Goal: Task Accomplishment & Management: Complete application form

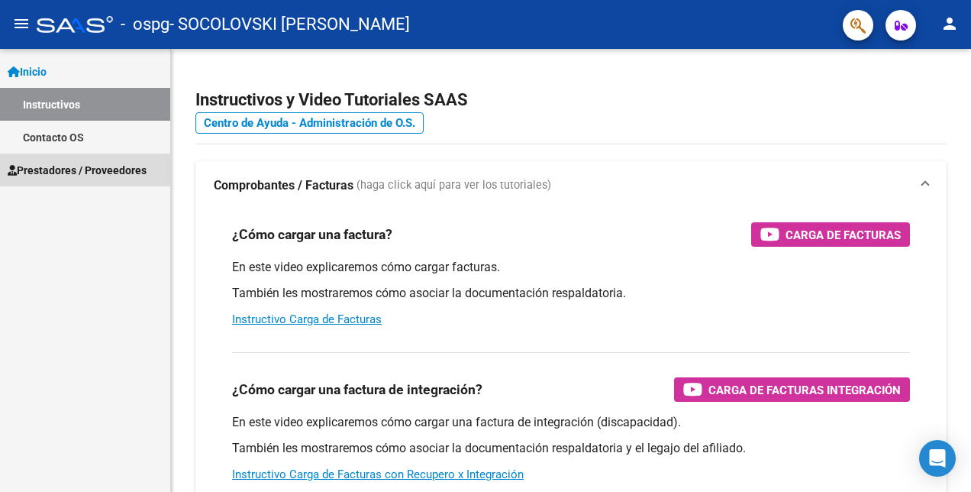
click at [130, 179] on link "Prestadores / Proveedores" at bounding box center [85, 169] width 170 height 33
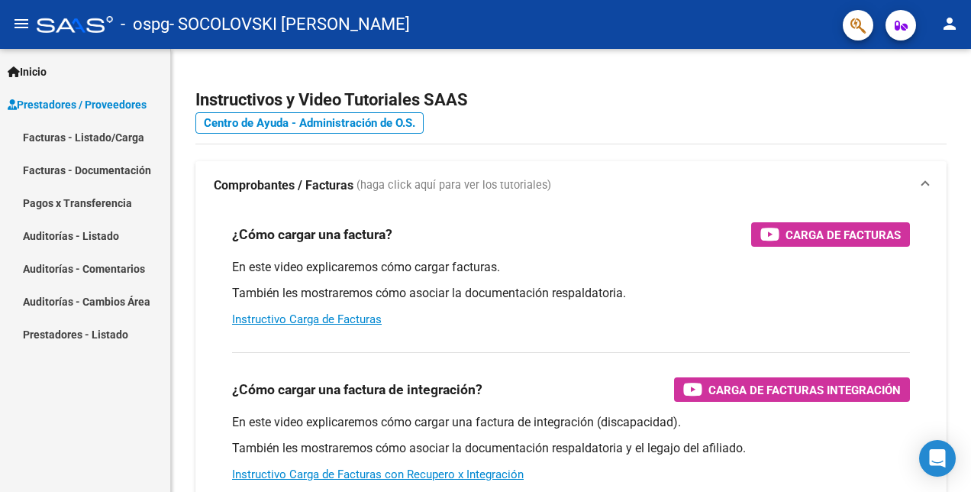
click at [104, 139] on link "Facturas - Listado/Carga" at bounding box center [85, 137] width 170 height 33
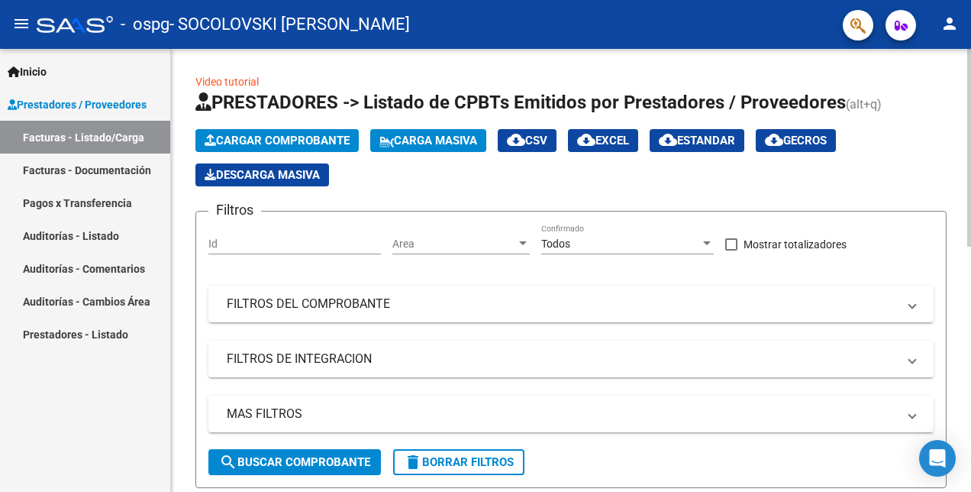
click at [284, 140] on span "Cargar Comprobante" at bounding box center [277, 141] width 145 height 14
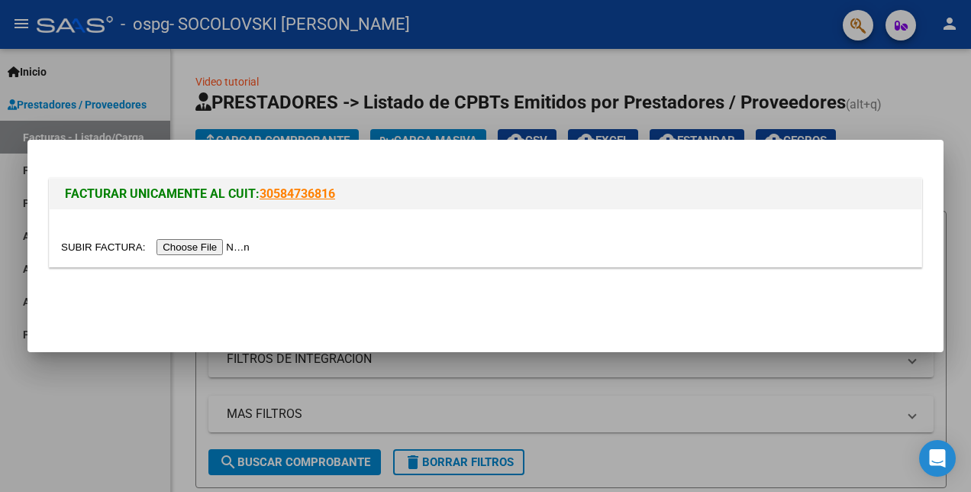
click at [224, 244] on input "file" at bounding box center [157, 247] width 193 height 16
click at [129, 396] on div at bounding box center [485, 246] width 971 height 492
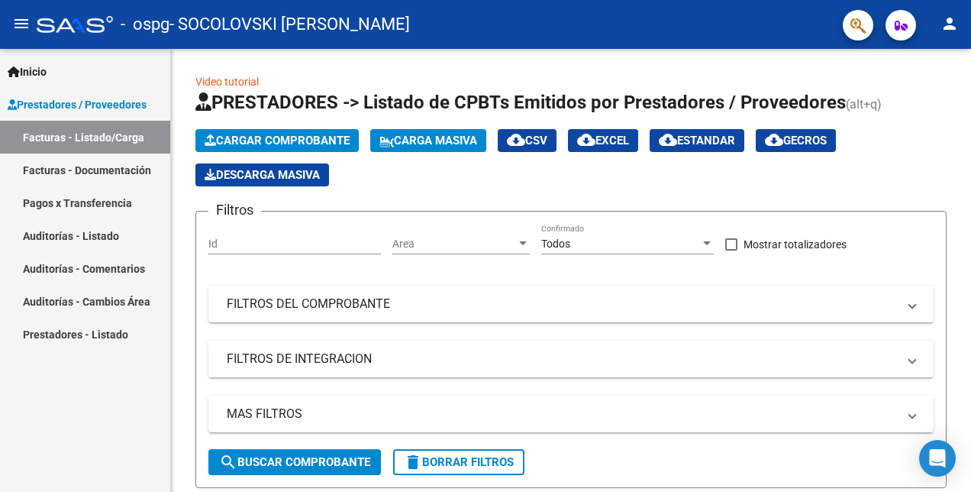
click at [942, 15] on mat-icon "person" at bounding box center [950, 24] width 18 height 18
click at [951, 17] on div at bounding box center [485, 246] width 971 height 492
click at [950, 24] on mat-icon "person" at bounding box center [950, 24] width 18 height 18
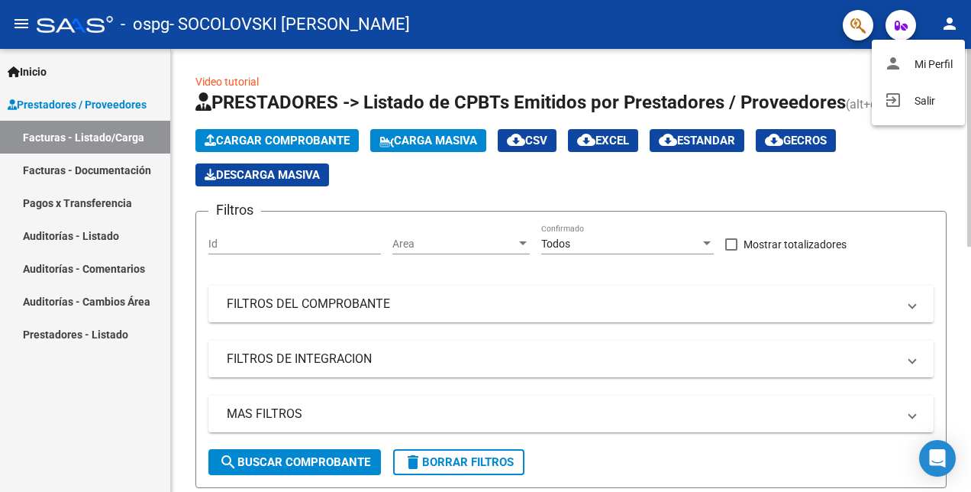
click at [938, 98] on button "exit_to_app Salir" at bounding box center [918, 100] width 93 height 37
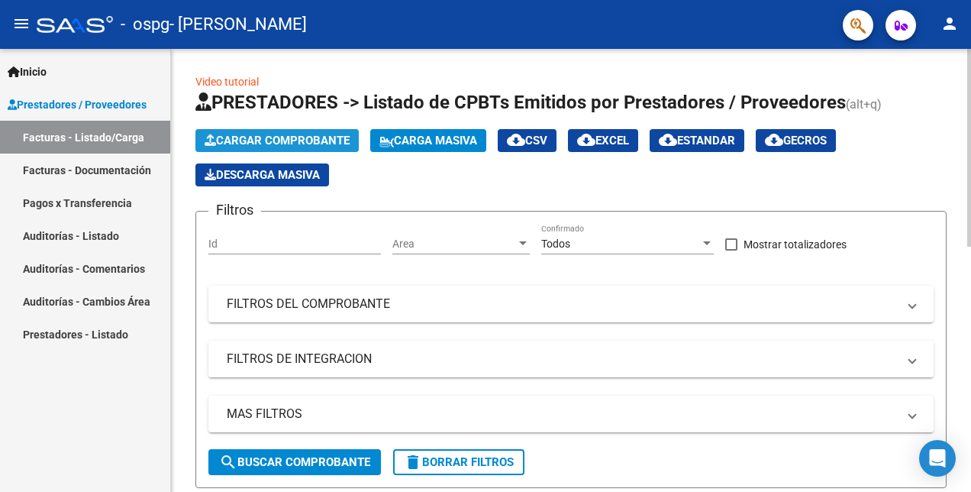
click at [211, 137] on icon "button" at bounding box center [210, 139] width 11 height 11
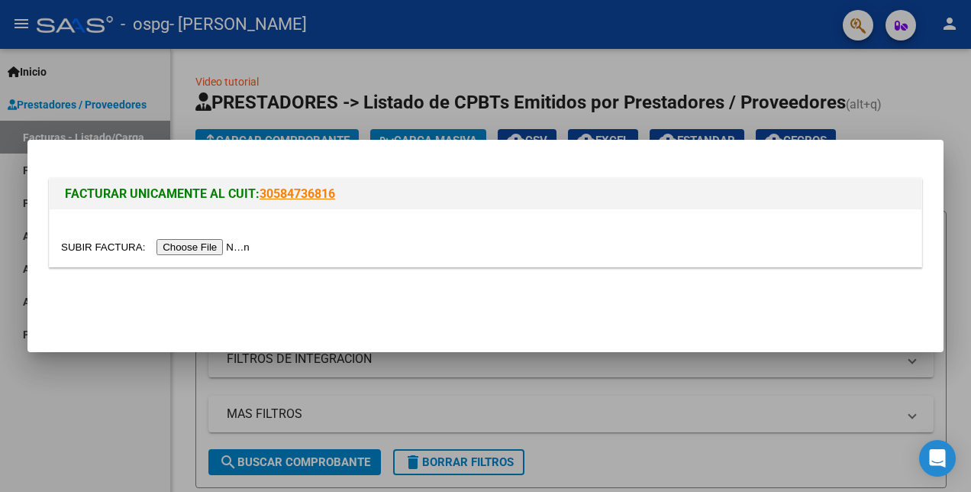
click at [170, 247] on input "file" at bounding box center [157, 247] width 193 height 16
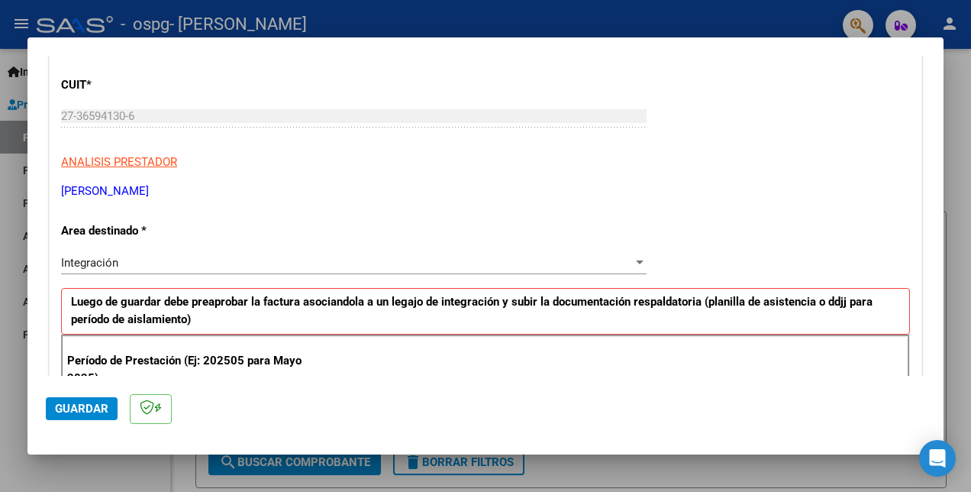
scroll to position [341, 0]
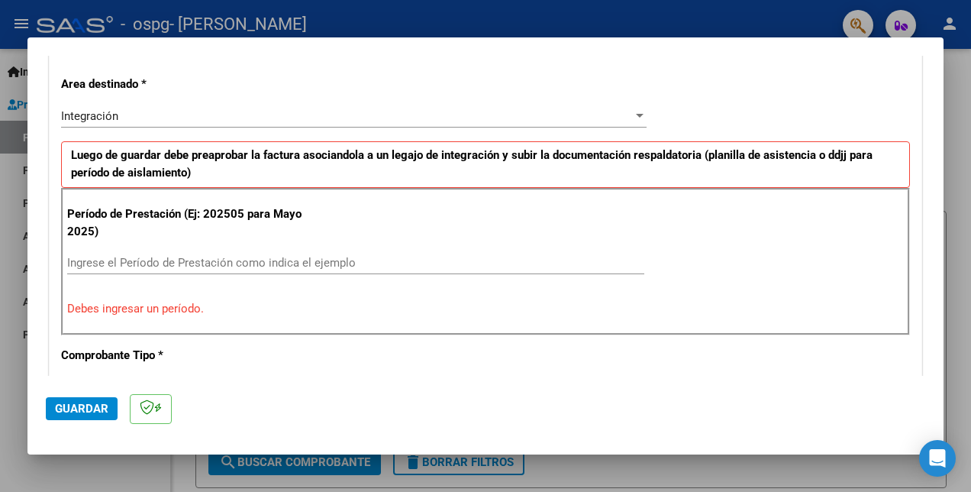
click at [177, 257] on input "Ingrese el Período de Prestación como indica el ejemplo" at bounding box center [355, 263] width 577 height 14
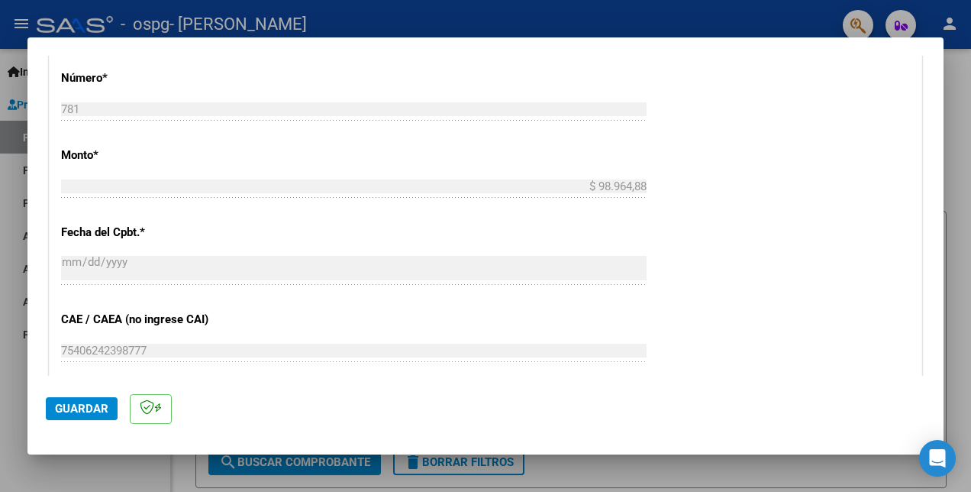
scroll to position [875, 0]
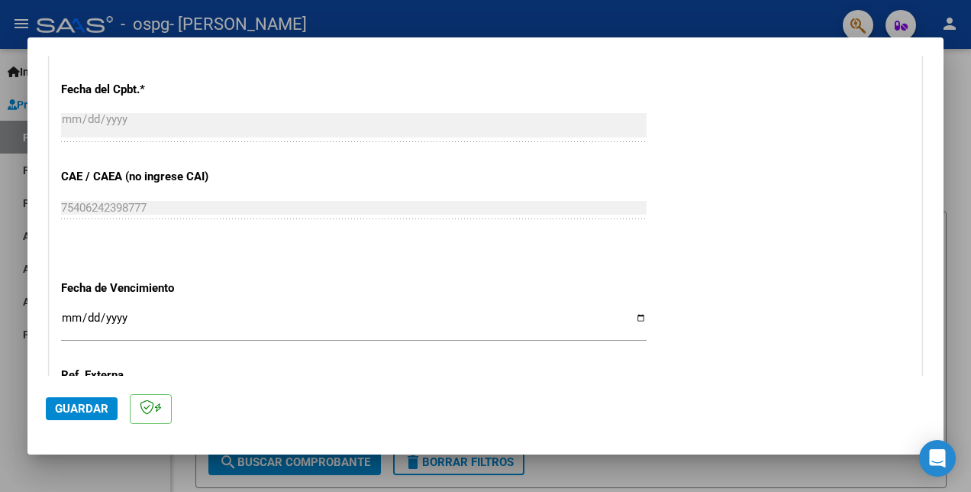
type input "202509"
click at [629, 315] on input "Ingresar la fecha" at bounding box center [354, 323] width 586 height 24
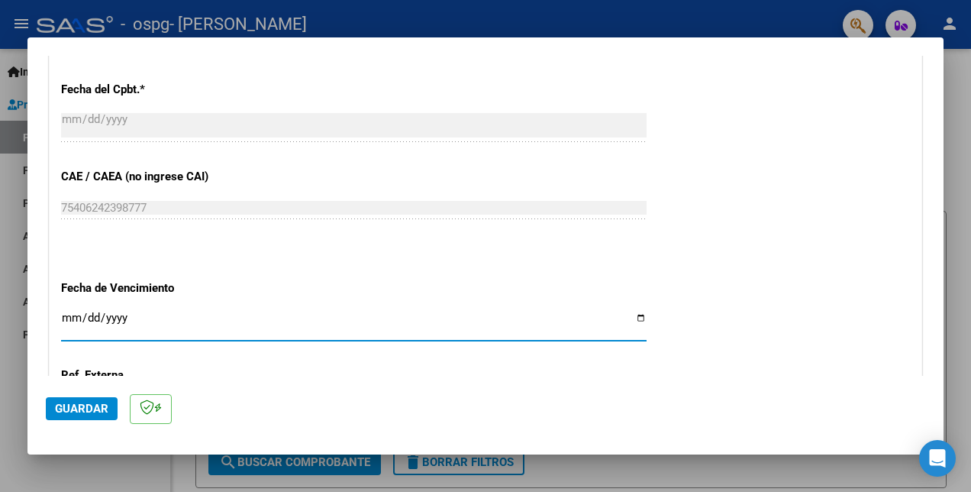
type input "2025-10-11"
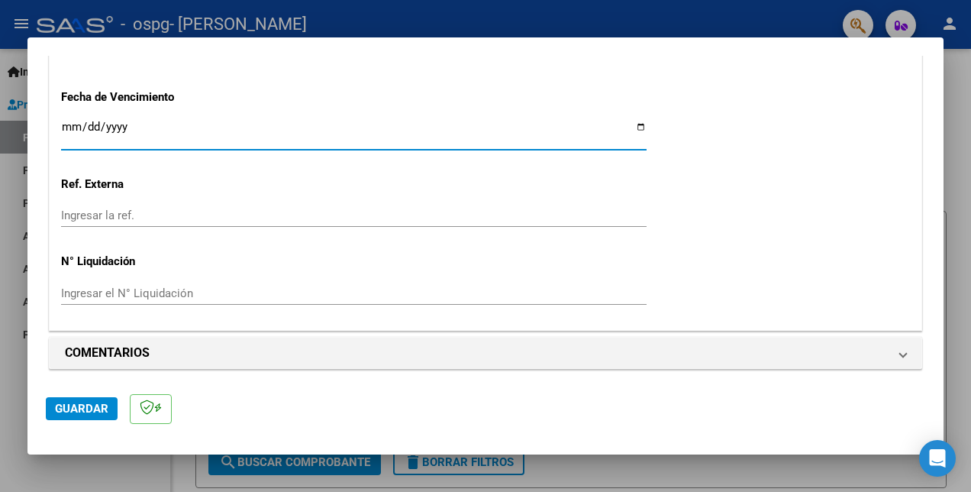
scroll to position [1066, 0]
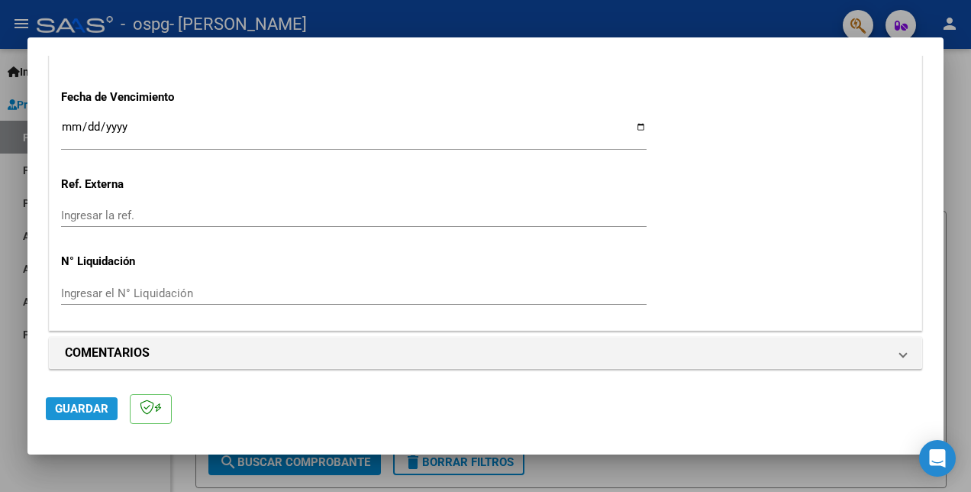
click at [73, 414] on span "Guardar" at bounding box center [81, 409] width 53 height 14
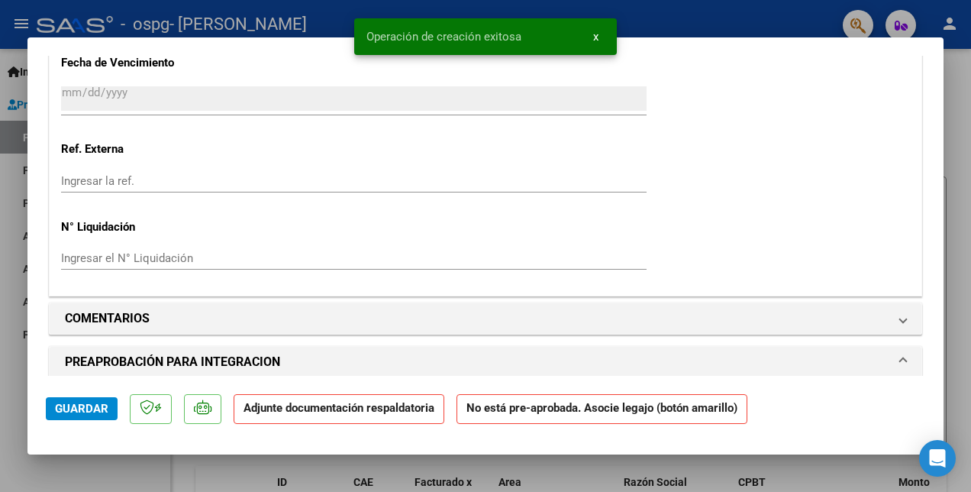
scroll to position [1222, 0]
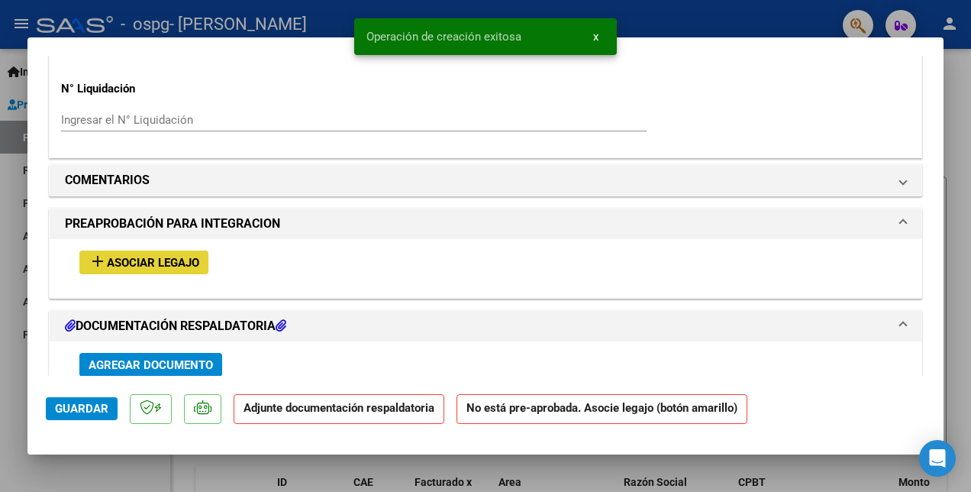
click at [180, 256] on span "Asociar Legajo" at bounding box center [153, 263] width 92 height 14
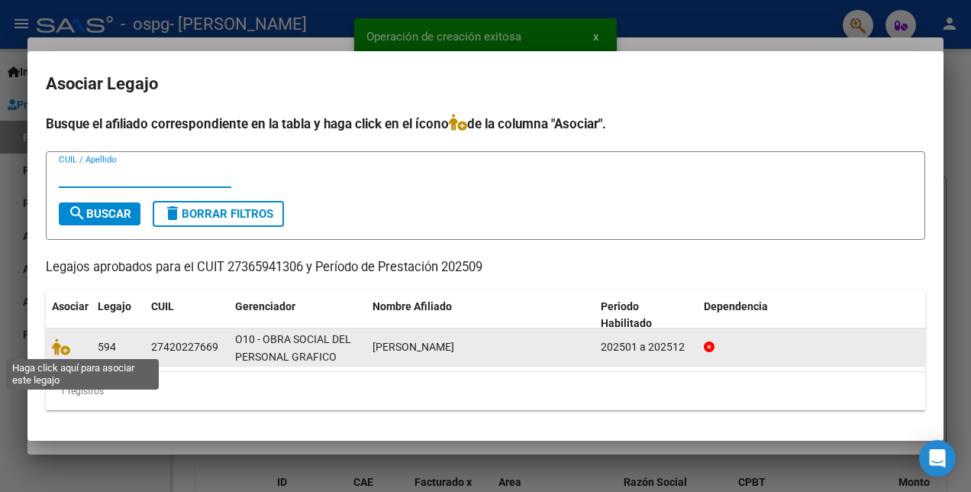
click at [55, 357] on datatable-body-cell at bounding box center [69, 346] width 46 height 37
click at [56, 351] on icon at bounding box center [61, 346] width 18 height 17
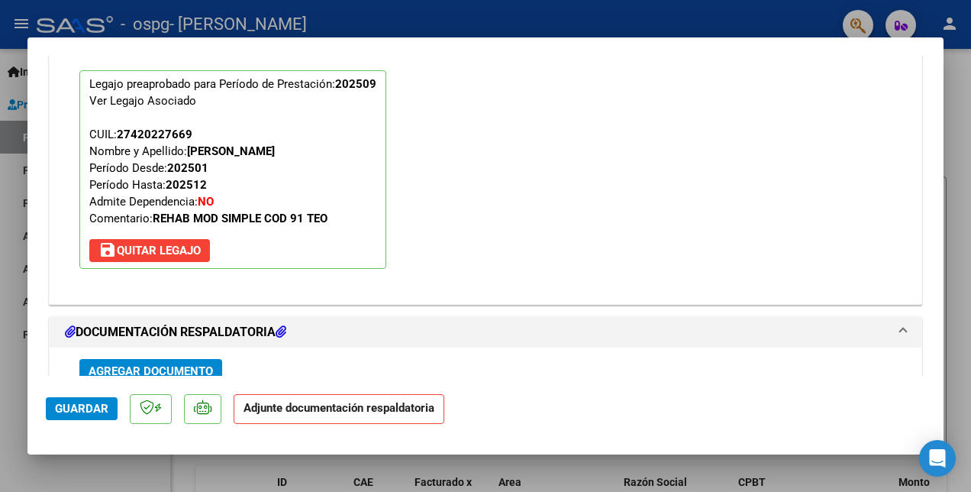
scroll to position [1643, 0]
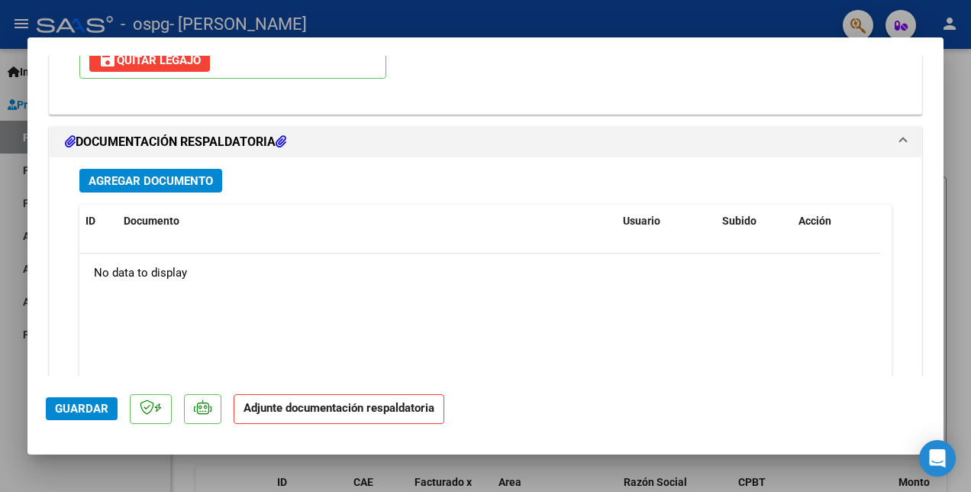
click at [182, 182] on span "Agregar Documento" at bounding box center [151, 181] width 124 height 14
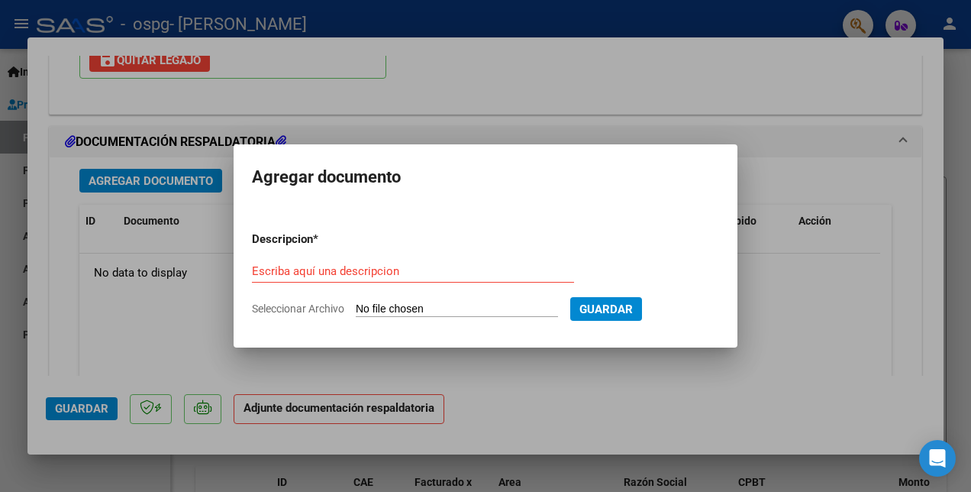
click at [394, 311] on input "Seleccionar Archivo" at bounding box center [457, 309] width 202 height 15
type input "C:\fakepath\Magalí Allegretti planilla septiembre 2025.pdf"
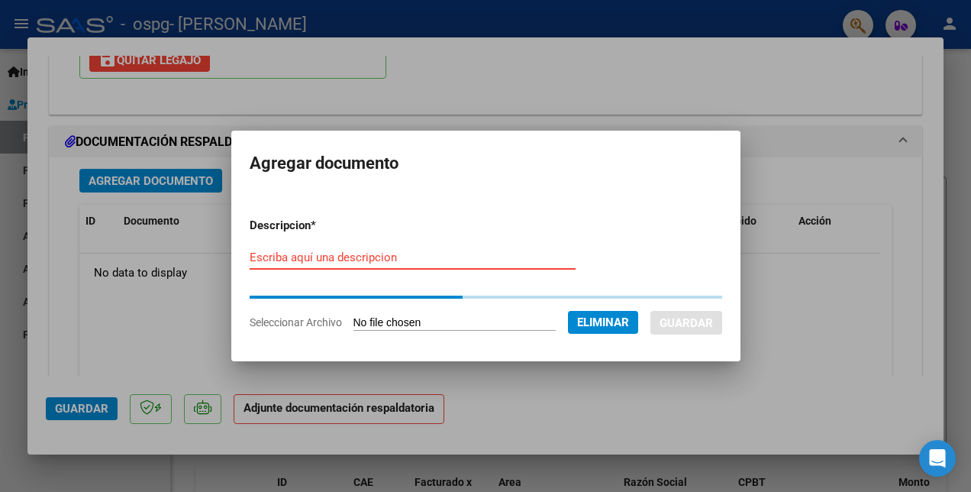
click at [303, 258] on input "Escriba aquí una descripcion" at bounding box center [413, 257] width 326 height 14
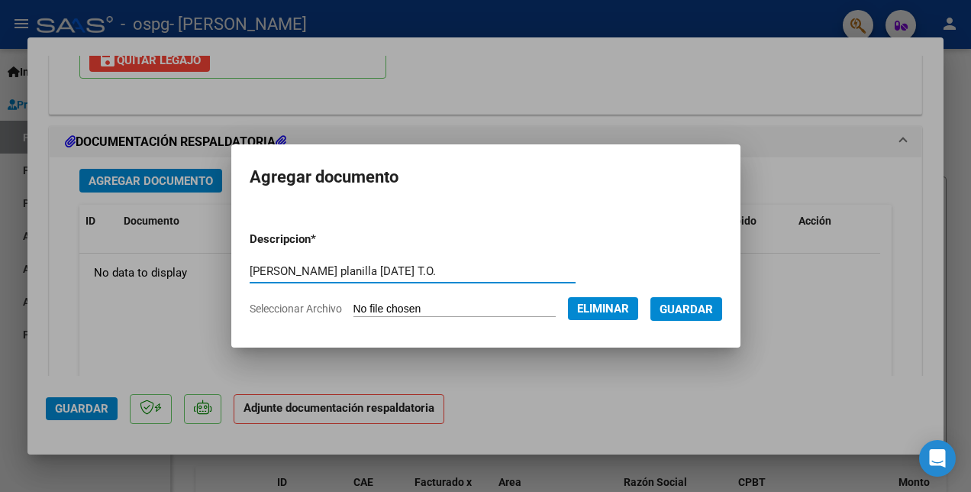
type input "Magalí Allegretti planilla septiembre 2025 T.O."
drag, startPoint x: 533, startPoint y: 258, endPoint x: 673, endPoint y: 325, distance: 155.7
click at [502, 331] on mat-dialog-container "Agregar documento Descripcion * Magalí Allegretti planilla septiembre 2025 T.O.…" at bounding box center [485, 245] width 509 height 202
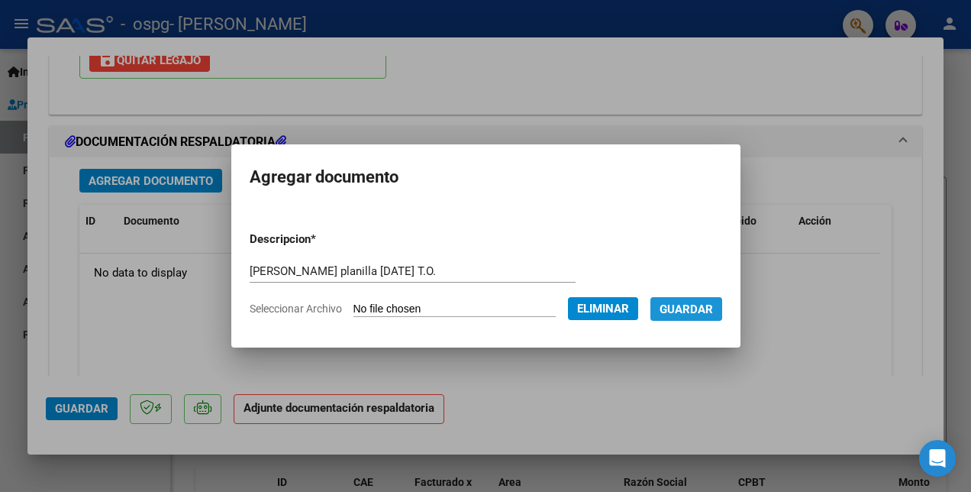
click at [705, 299] on button "Guardar" at bounding box center [686, 309] width 72 height 24
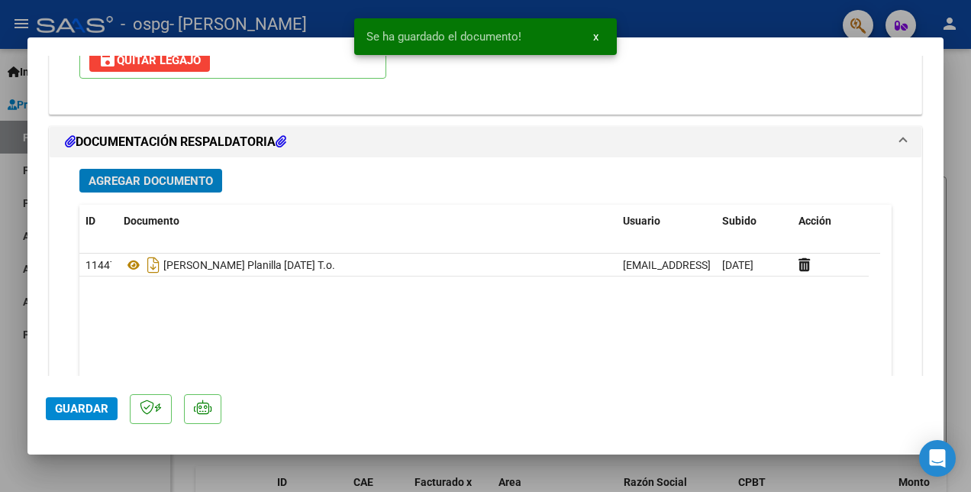
click at [78, 403] on span "Guardar" at bounding box center [81, 409] width 53 height 14
click at [128, 466] on div at bounding box center [485, 246] width 971 height 492
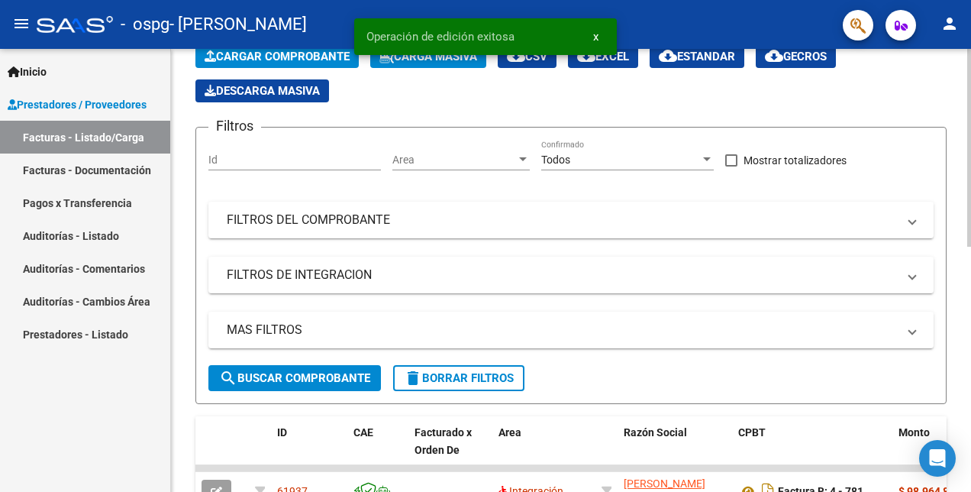
scroll to position [153, 0]
